Goal: Information Seeking & Learning: Understand process/instructions

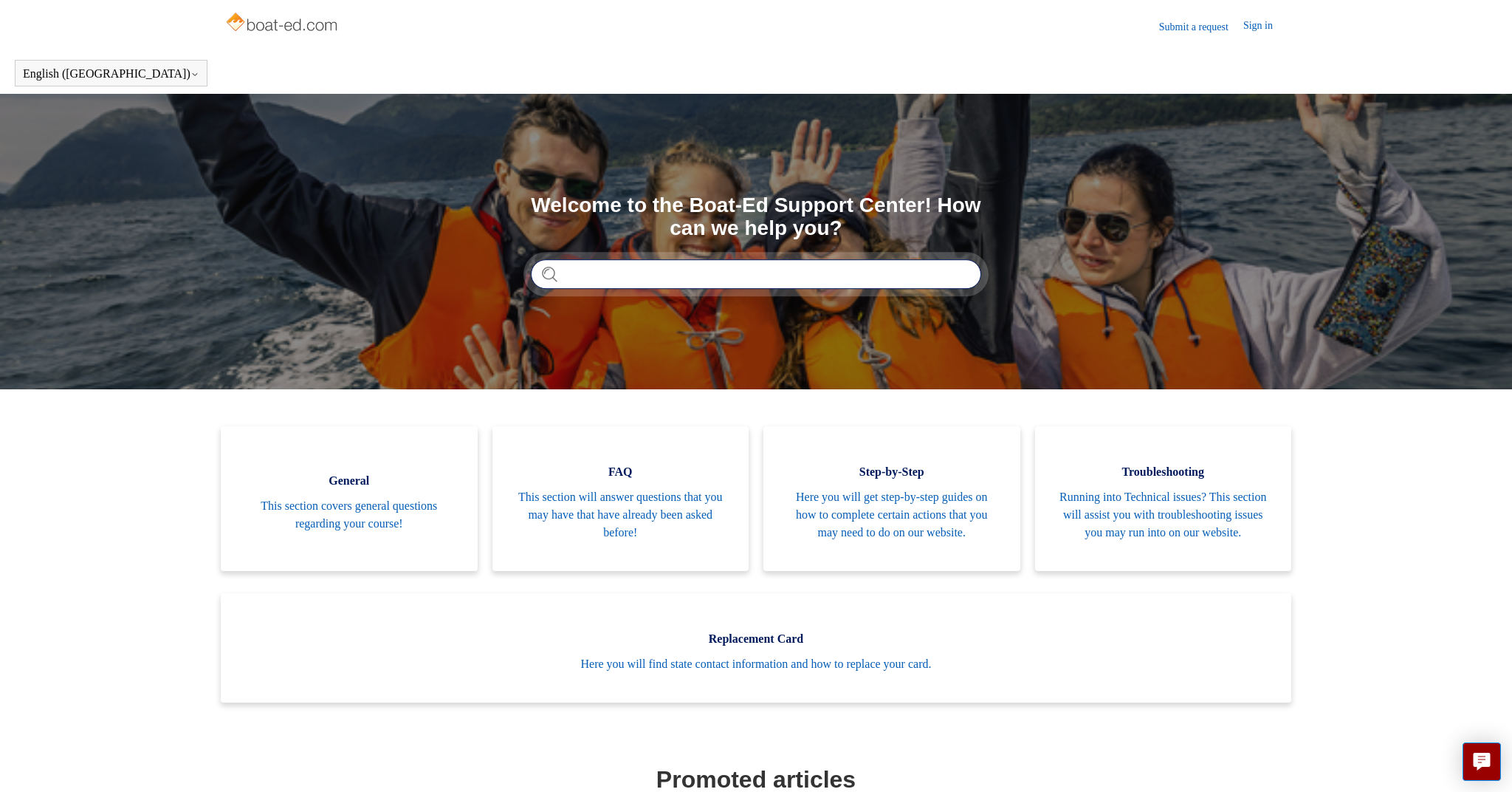
click at [792, 275] on input "Search" at bounding box center [756, 273] width 451 height 30
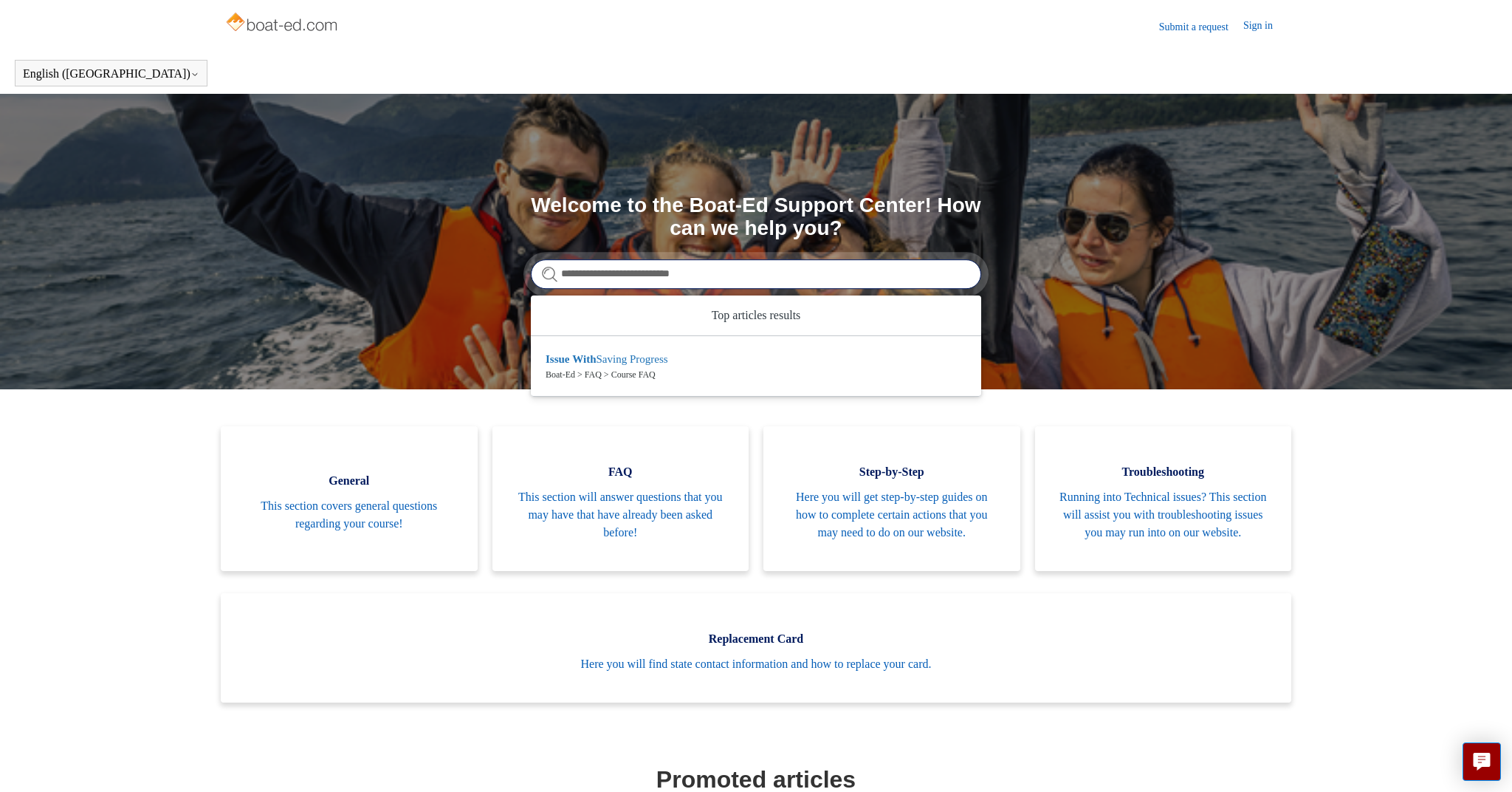
type input "**********"
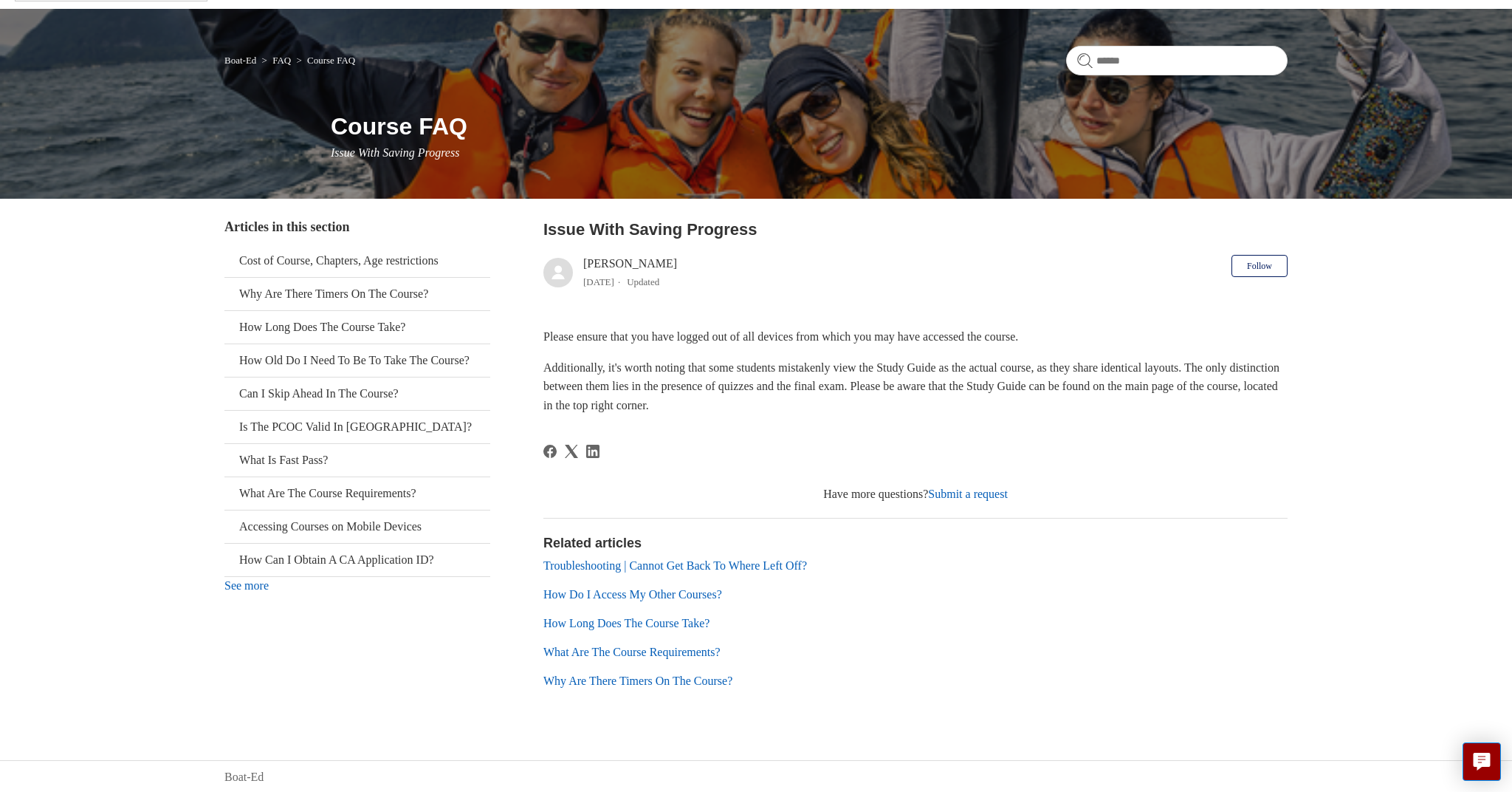
scroll to position [84, 0]
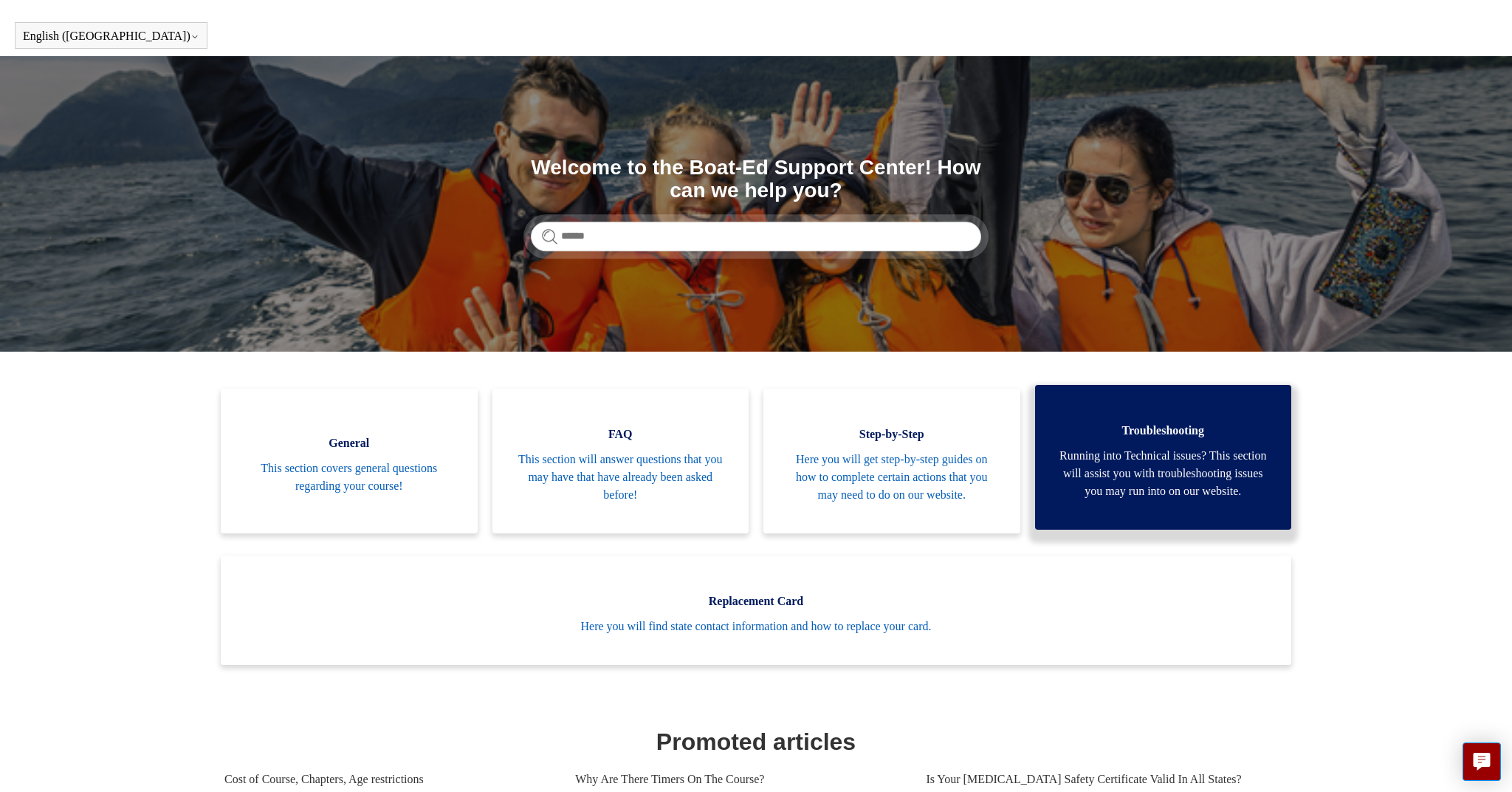
scroll to position [36, 0]
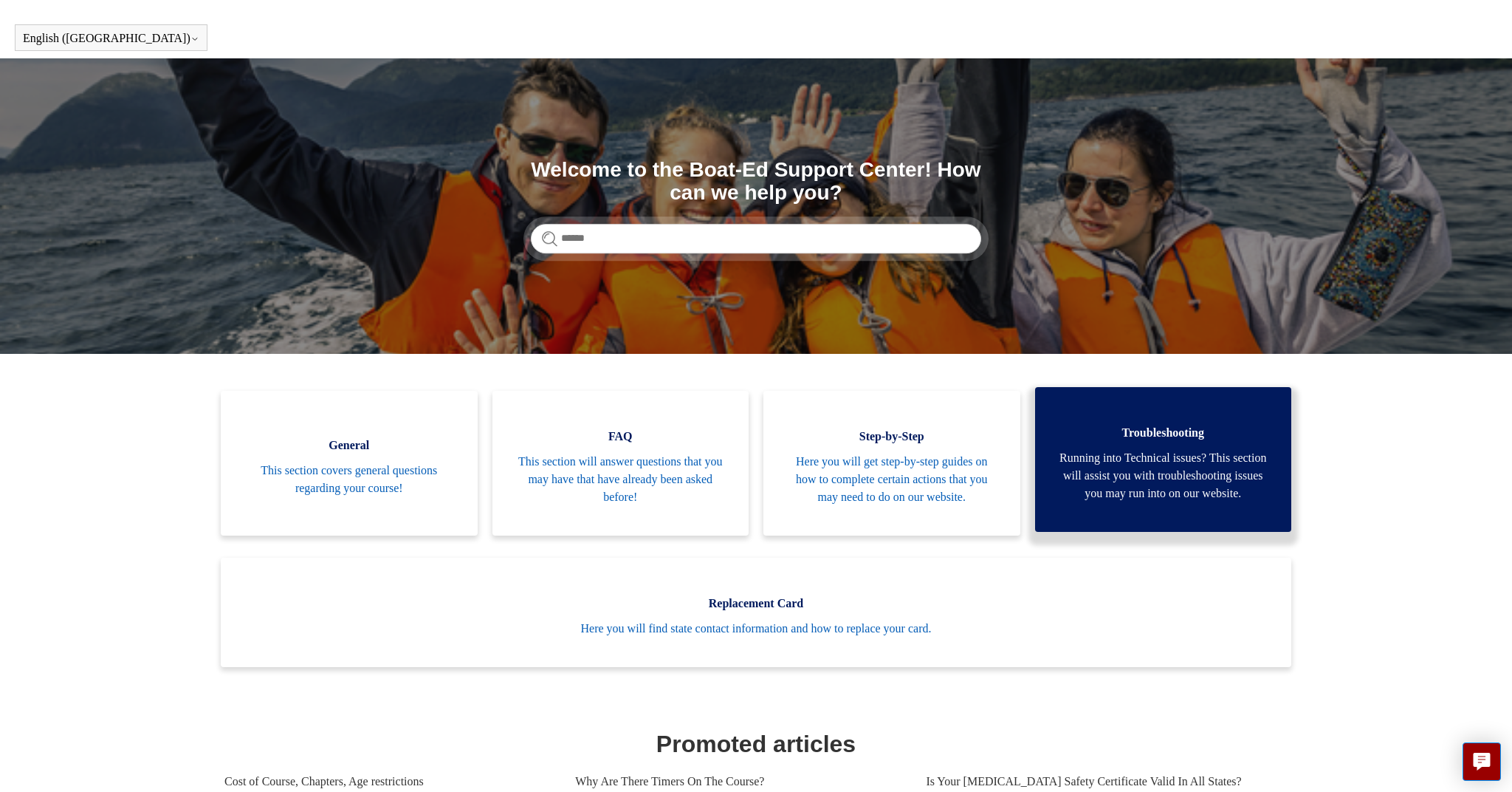
click at [1206, 525] on link "Troubleshooting Running into Technical issues? This section will assist you wit…" at bounding box center [1163, 459] width 257 height 145
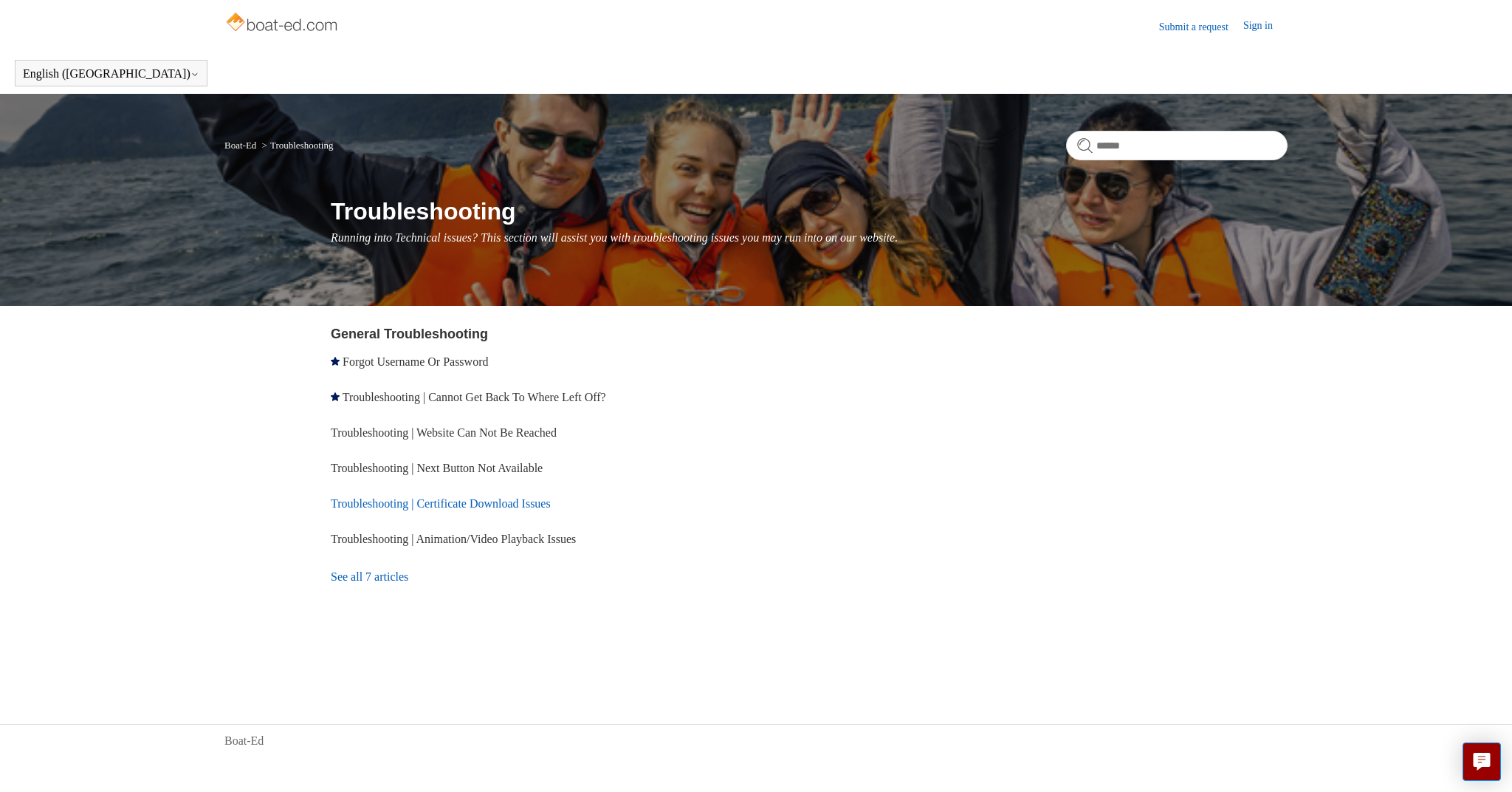
click at [545, 499] on link "Troubleshooting | Certificate Download Issues" at bounding box center [440, 503] width 220 height 13
